Goal: Find specific page/section: Find specific page/section

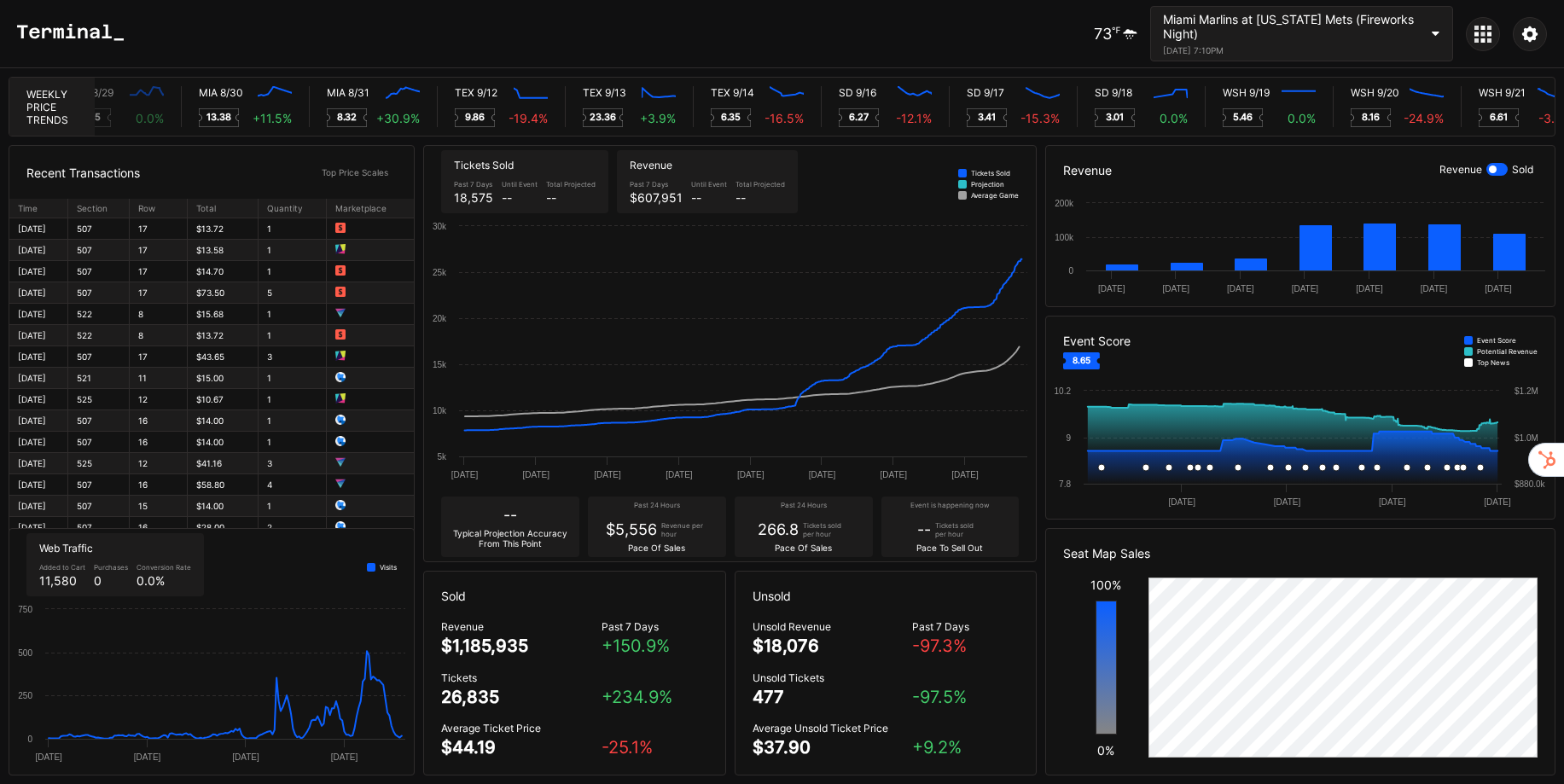
click at [1311, 35] on div "Miami Marlins at [US_STATE] Mets (Fireworks Night)" at bounding box center [1291, 26] width 256 height 29
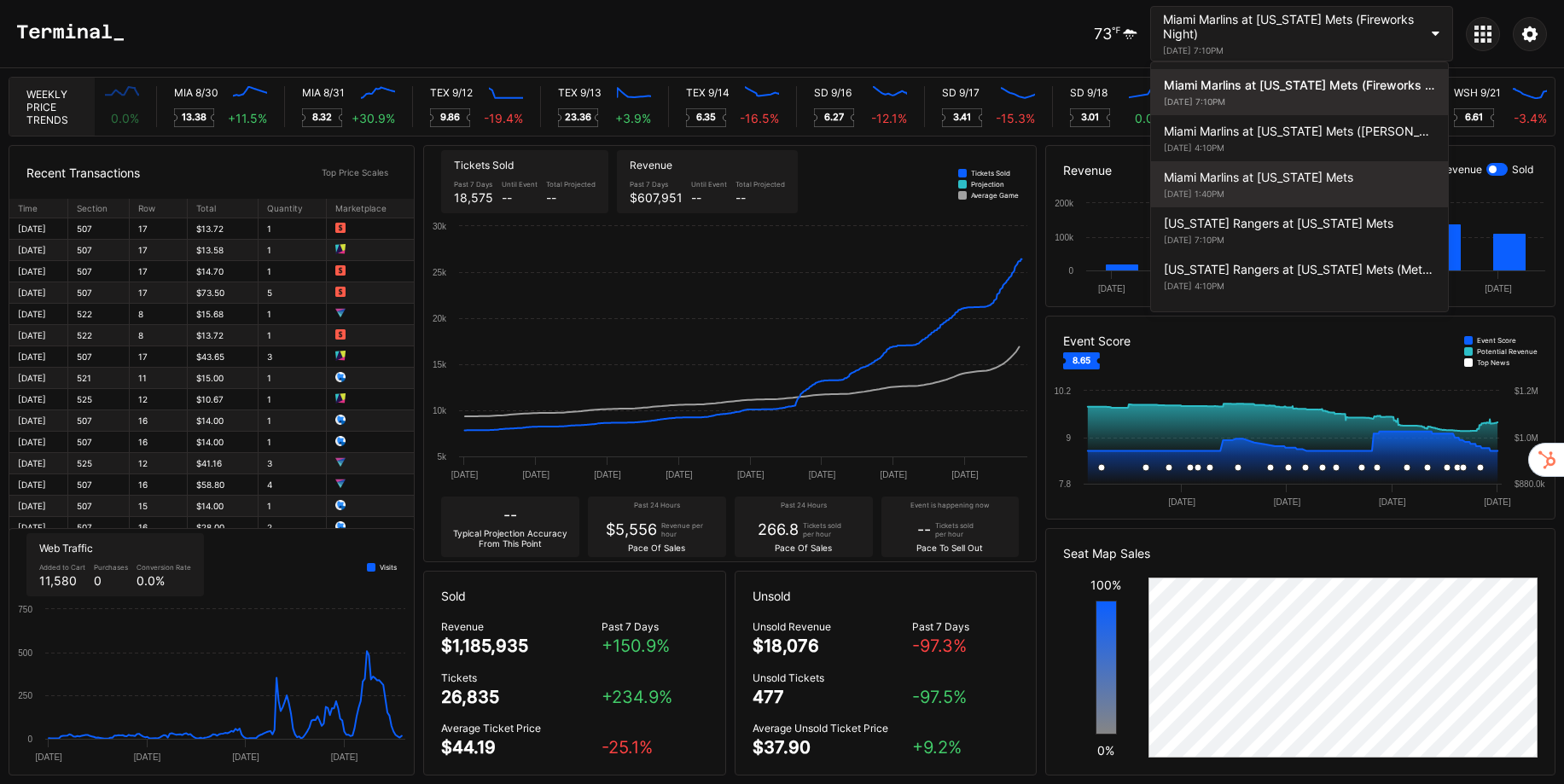
scroll to position [0, 8769]
click at [1311, 183] on div "Miami Marlins at [US_STATE] Mets" at bounding box center [1299, 177] width 271 height 15
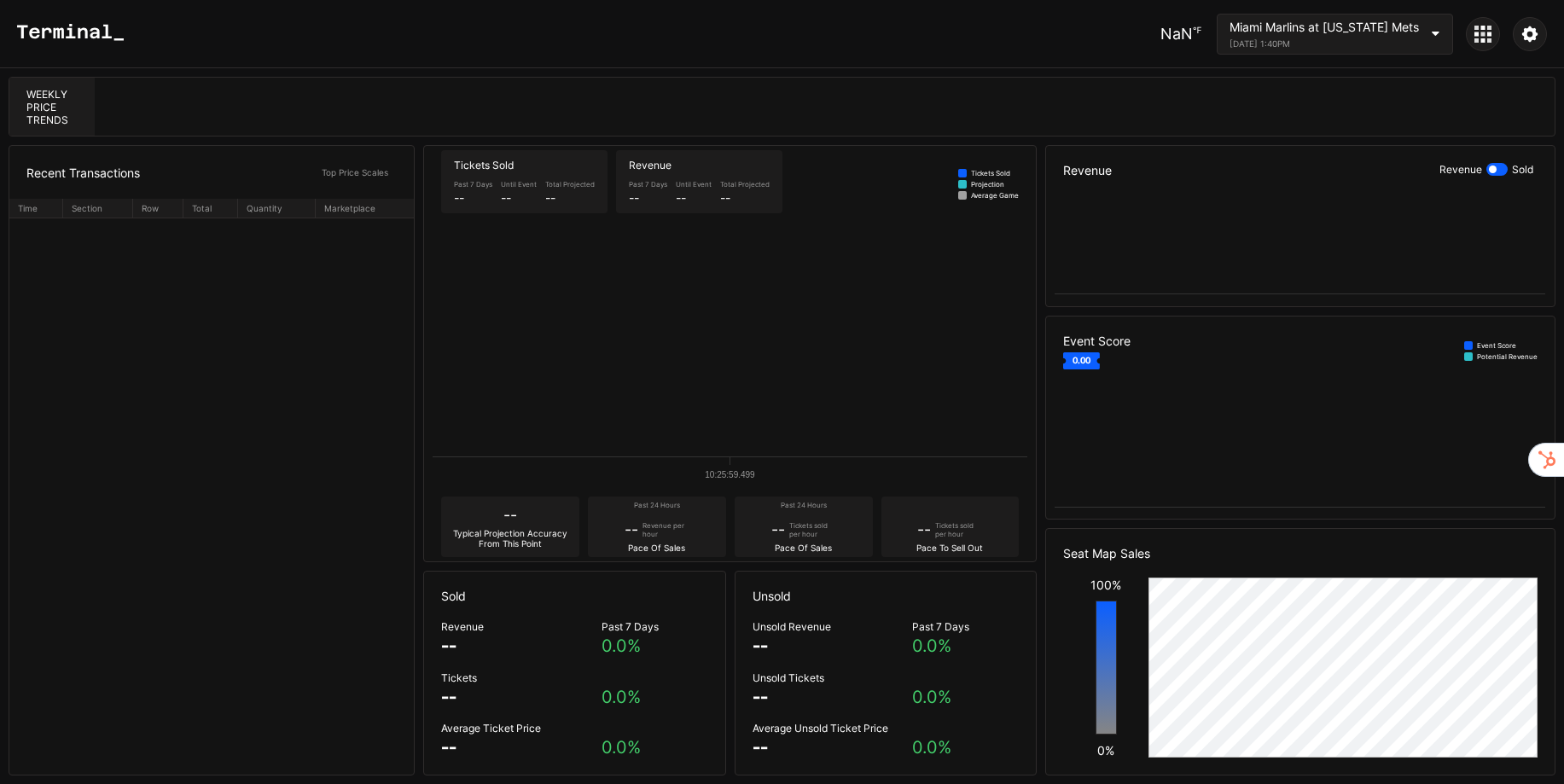
scroll to position [0, 0]
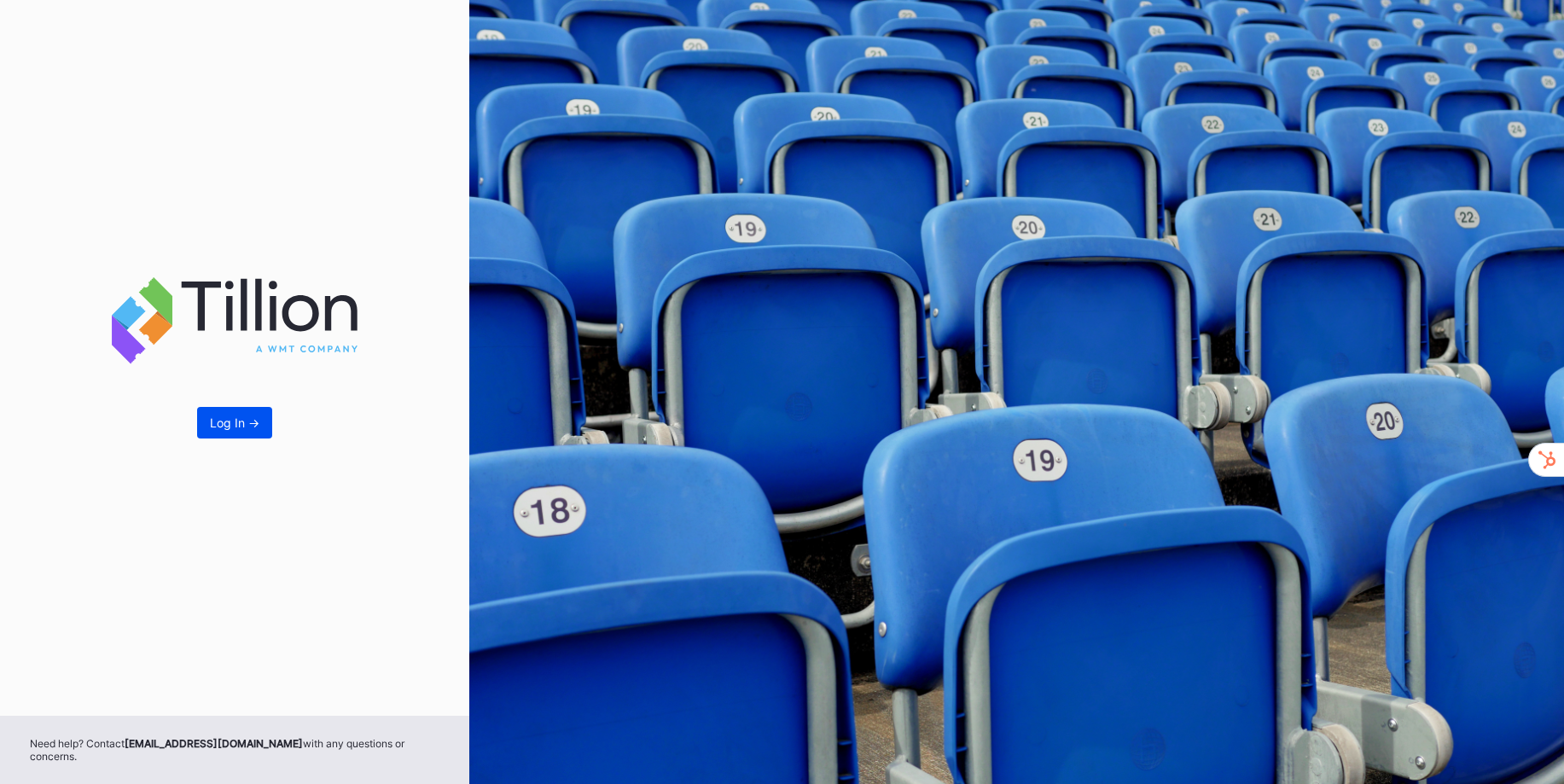
click at [241, 427] on div "Log In ->" at bounding box center [235, 422] width 49 height 15
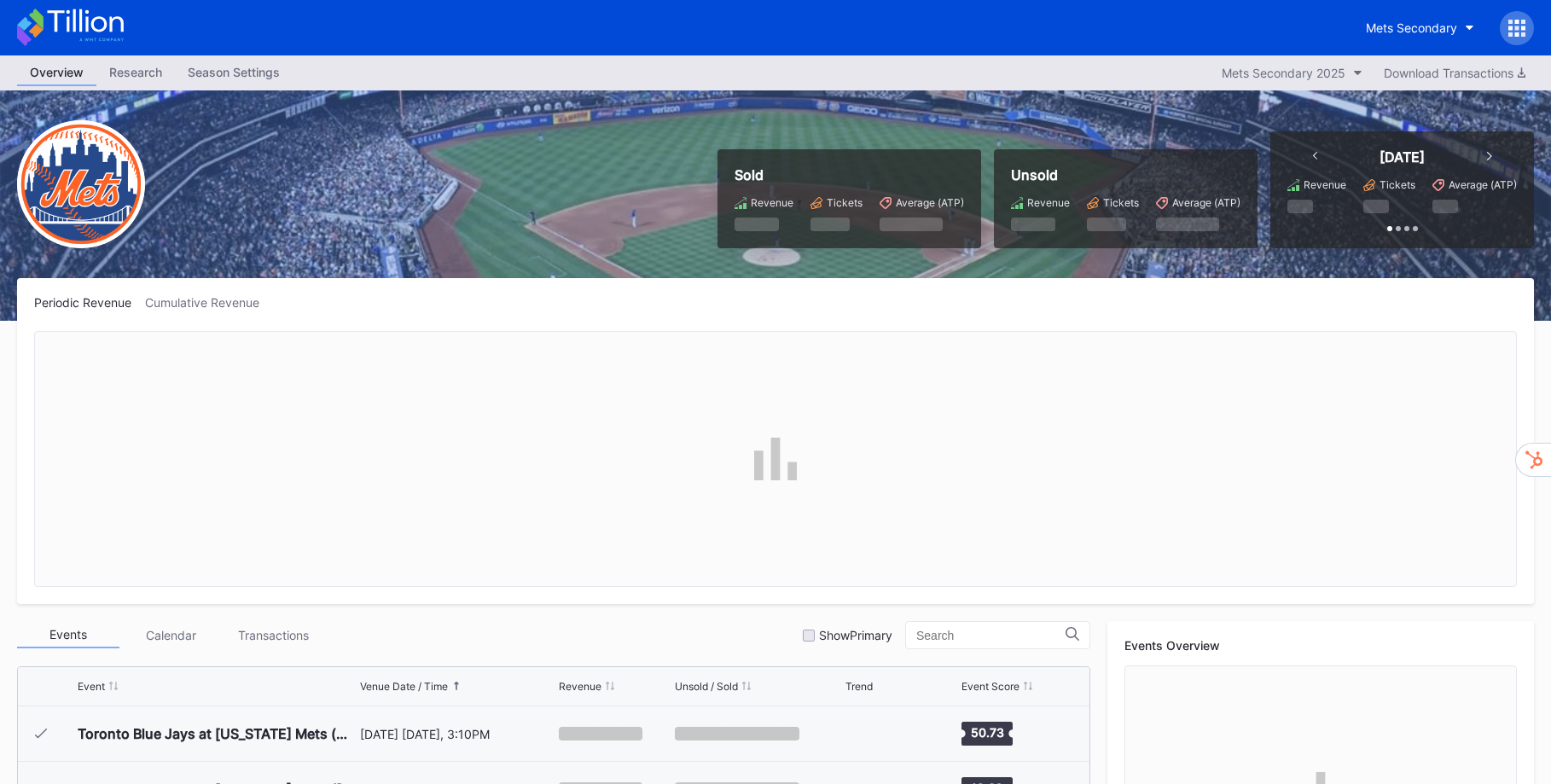
scroll to position [3876, 0]
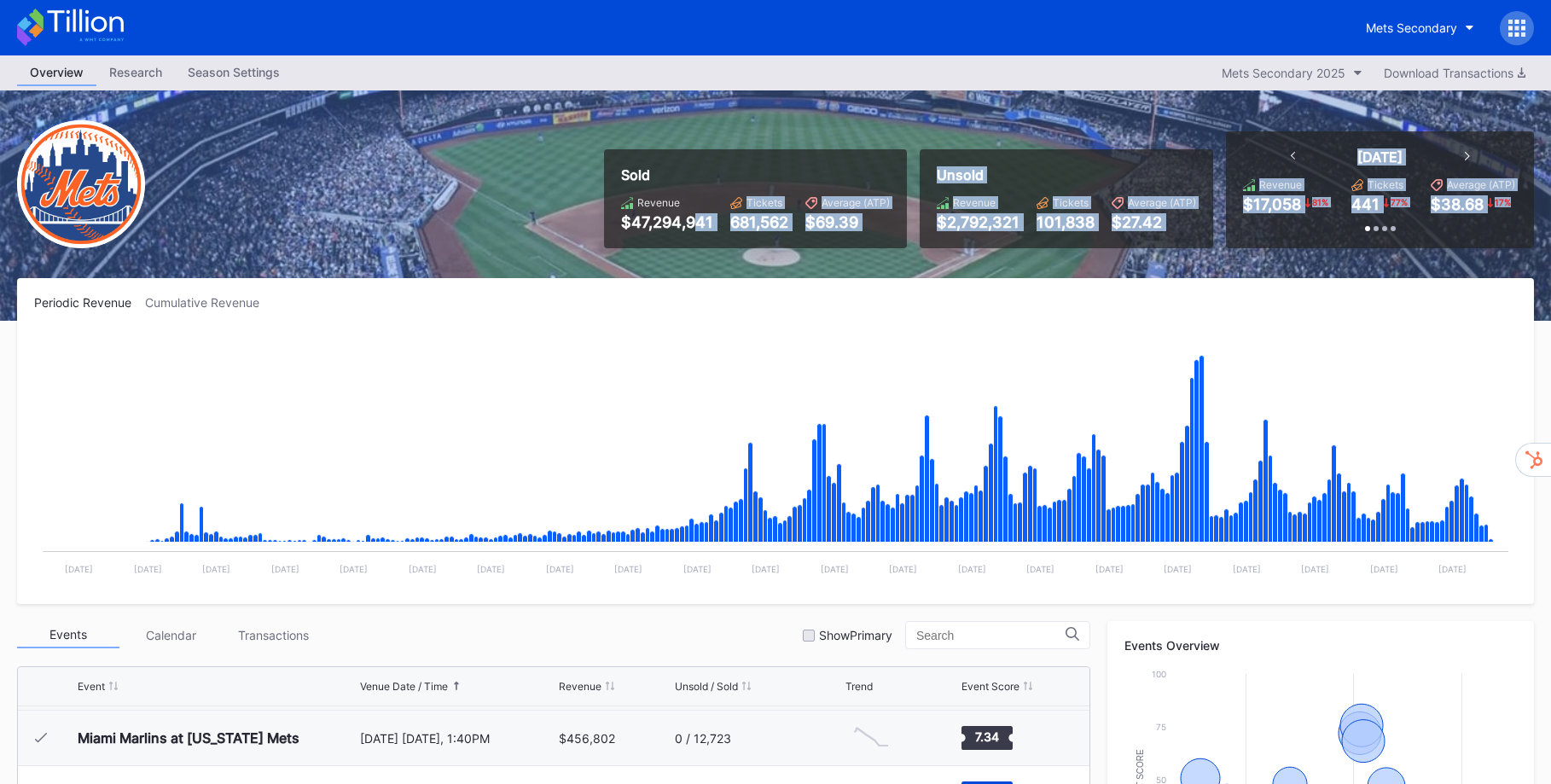
drag, startPoint x: 739, startPoint y: 217, endPoint x: 1257, endPoint y: 220, distance: 518.0
click at [1257, 220] on div "Sold Revenue $47,294,941 Tickets 681,562 Average (ATP) $69.39 Unsold Revenue $2…" at bounding box center [1062, 189] width 943 height 117
click at [964, 322] on div "Periodic Revenue Cumulative Revenue Created with Highcharts 11.2.0 Chart title …" at bounding box center [776, 441] width 1517 height 326
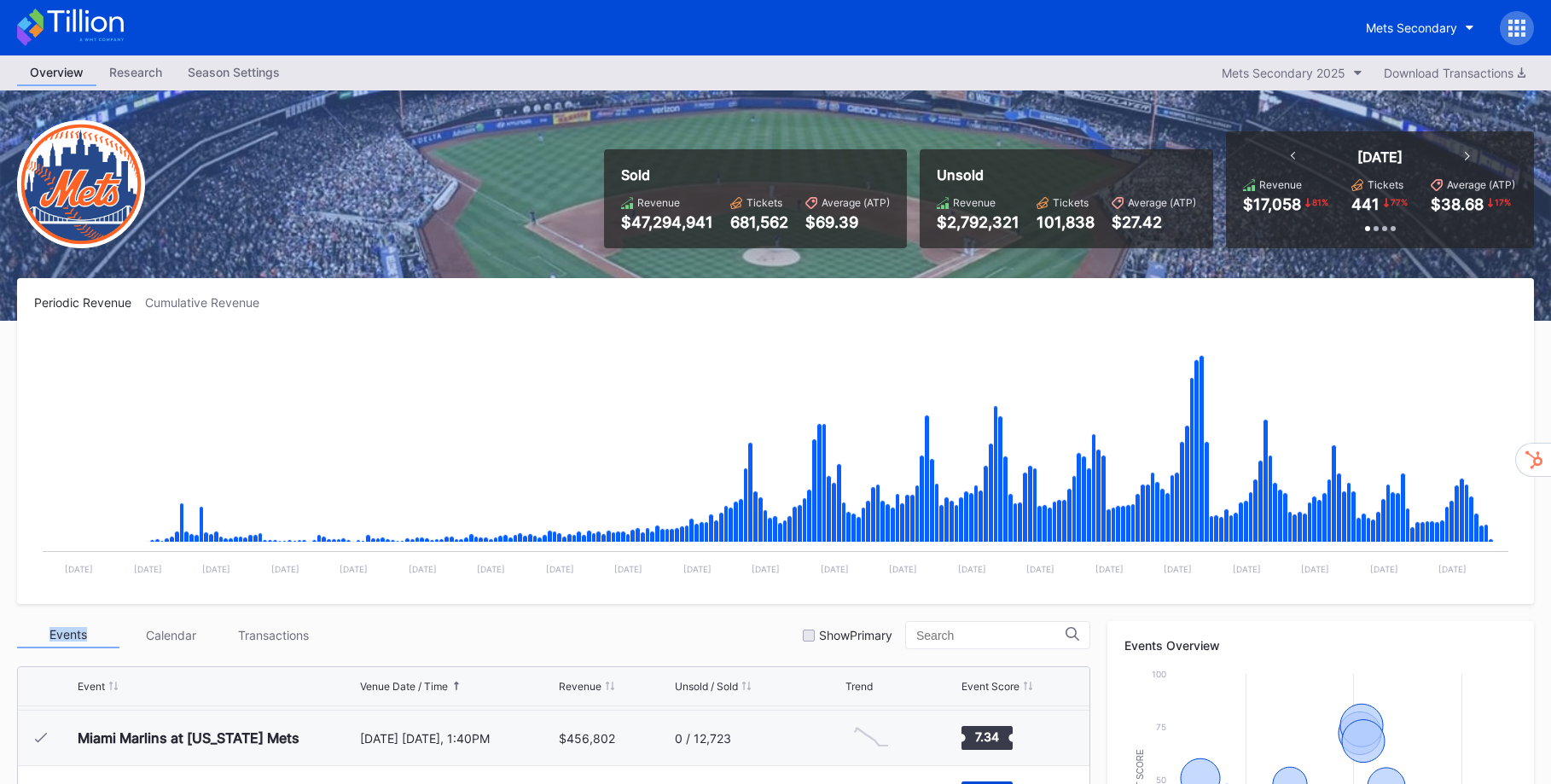
click at [964, 322] on div "Periodic Revenue Cumulative Revenue Created with Highcharts 11.2.0 Chart title …" at bounding box center [776, 441] width 1517 height 326
